Goal: Task Accomplishment & Management: Manage account settings

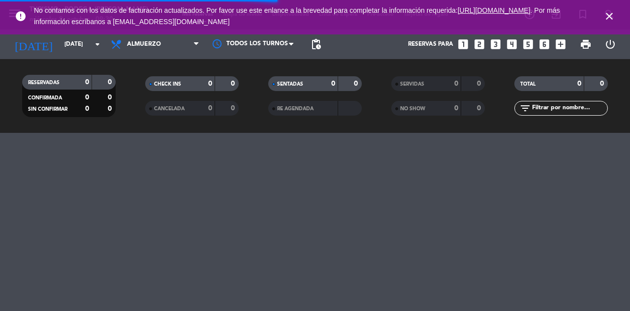
click at [614, 15] on icon "close" at bounding box center [609, 16] width 12 height 12
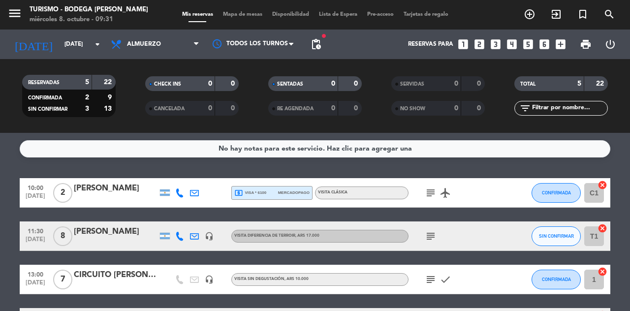
click at [433, 237] on icon "subject" at bounding box center [431, 236] width 12 height 12
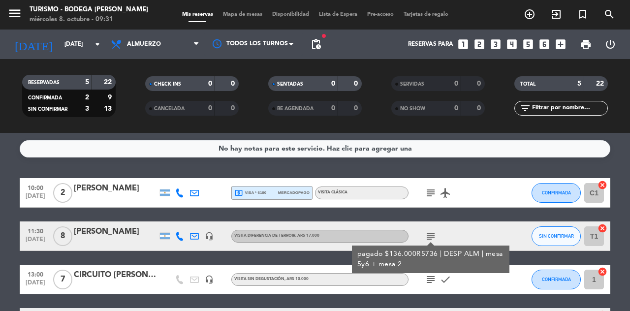
click at [427, 193] on icon "subject" at bounding box center [431, 193] width 12 height 12
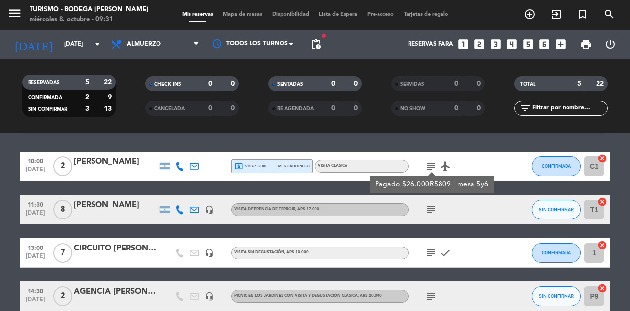
scroll to position [58, 0]
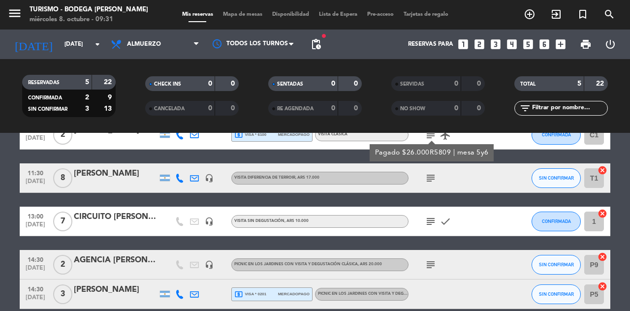
click at [432, 266] on icon "subject" at bounding box center [431, 265] width 12 height 12
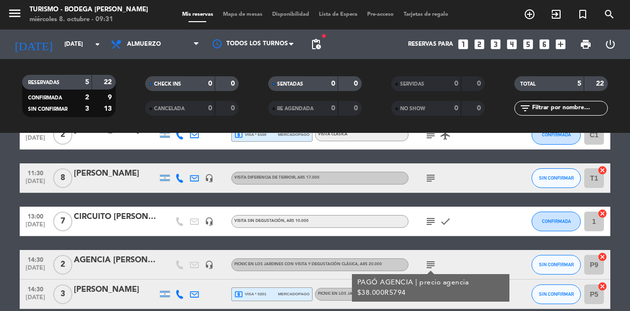
click at [487, 265] on div "subject PAGÓ AGENCIA | precio agencia $38.000R5794" at bounding box center [452, 264] width 89 height 29
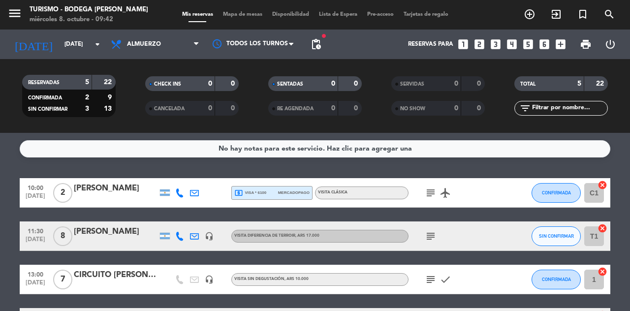
scroll to position [0, 0]
click at [429, 188] on icon "subject" at bounding box center [431, 193] width 12 height 12
click at [434, 239] on icon "subject" at bounding box center [431, 236] width 12 height 12
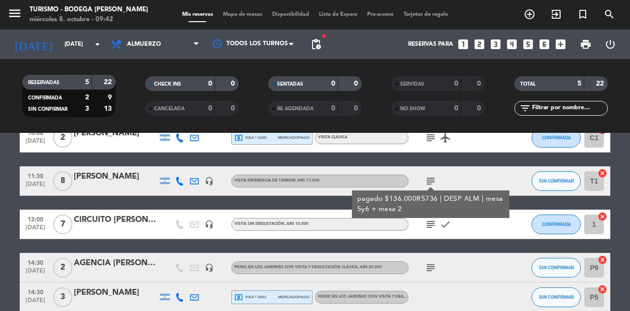
scroll to position [58, 0]
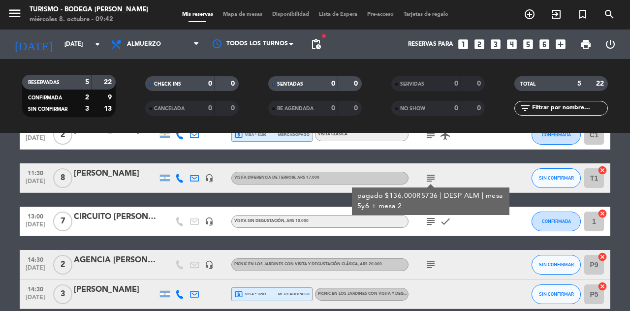
click at [427, 266] on icon "subject" at bounding box center [431, 265] width 12 height 12
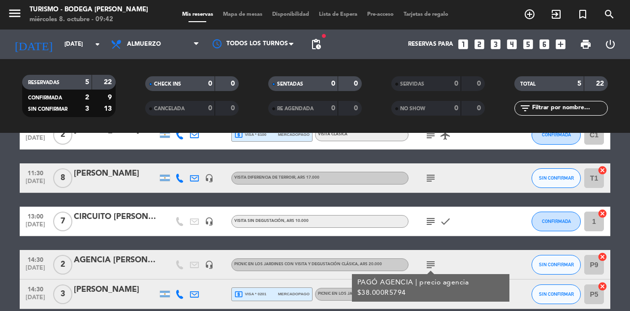
click at [484, 245] on div "10:00 [DATE] 2 [PERSON_NAME] local_atm visa * 6100 mercadopago VISITA CLÁSICA s…" at bounding box center [315, 214] width 590 height 189
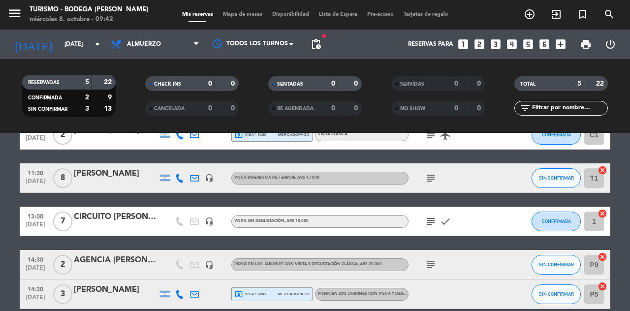
scroll to position [0, 0]
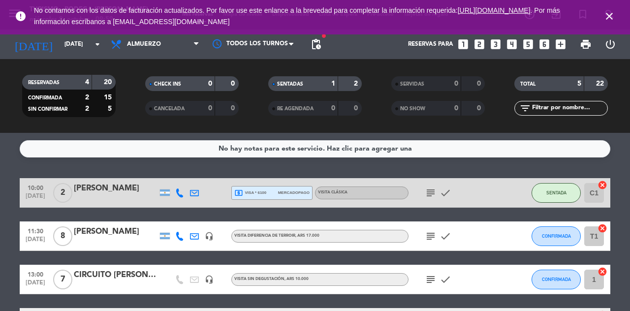
click at [177, 192] on icon at bounding box center [179, 192] width 9 height 9
click at [433, 197] on icon "subject" at bounding box center [431, 193] width 12 height 12
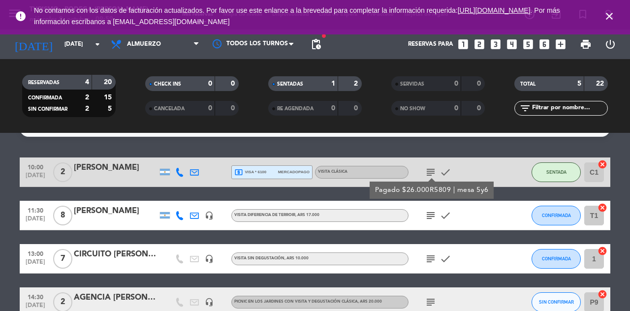
scroll to position [20, 0]
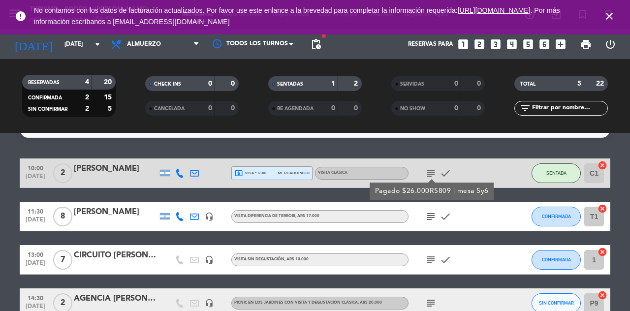
click at [432, 219] on icon "subject" at bounding box center [431, 217] width 12 height 12
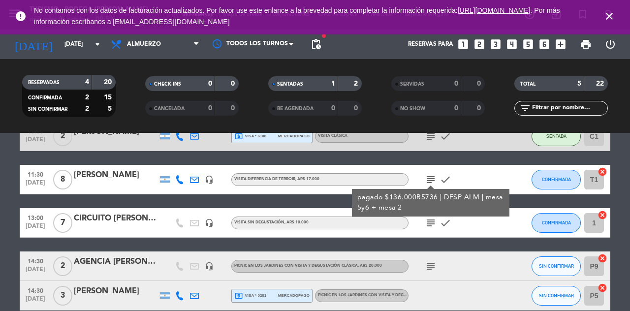
scroll to position [58, 0]
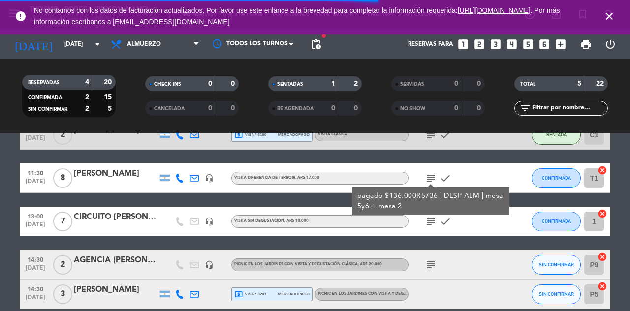
click at [431, 260] on icon "subject" at bounding box center [431, 265] width 12 height 12
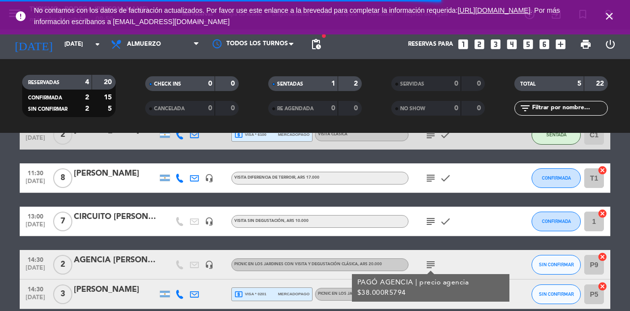
click at [448, 310] on div "No hay notas para este servicio. Haz clic para agregar una 10:00 oct. 8 2 Elsa …" at bounding box center [315, 222] width 630 height 178
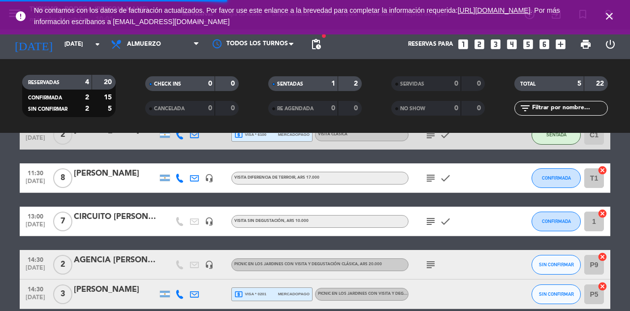
scroll to position [0, 0]
